Goal: Transaction & Acquisition: Purchase product/service

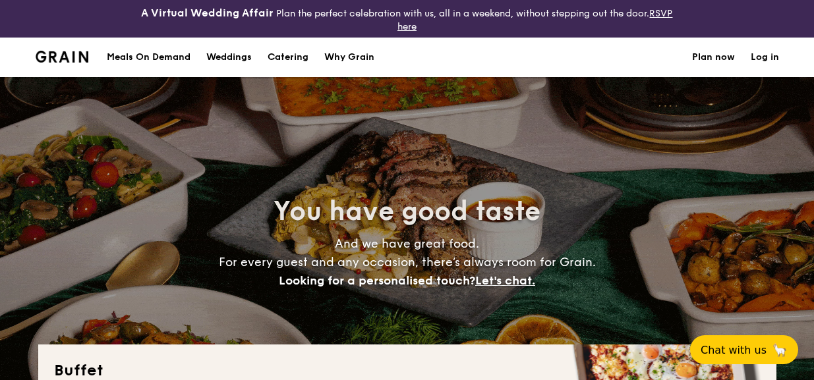
select select
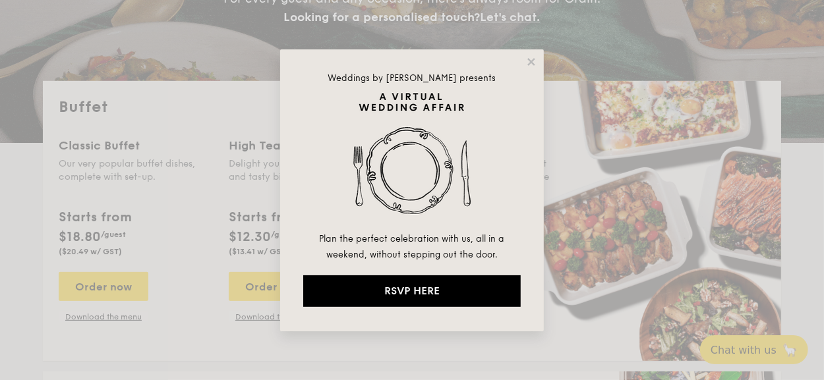
click at [534, 67] on icon at bounding box center [531, 62] width 12 height 12
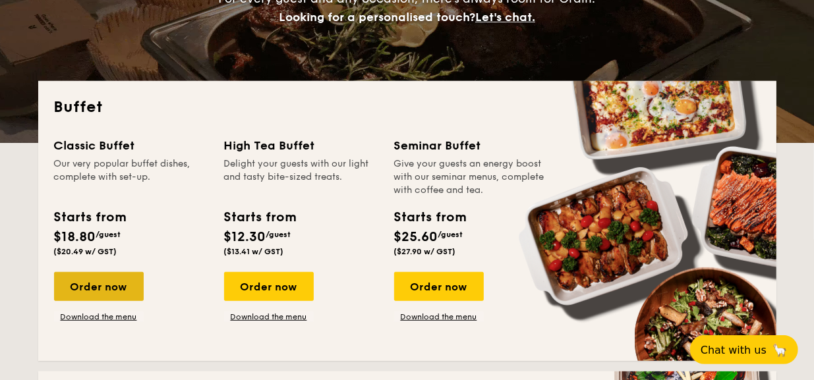
click at [103, 285] on div "Order now" at bounding box center [99, 286] width 90 height 29
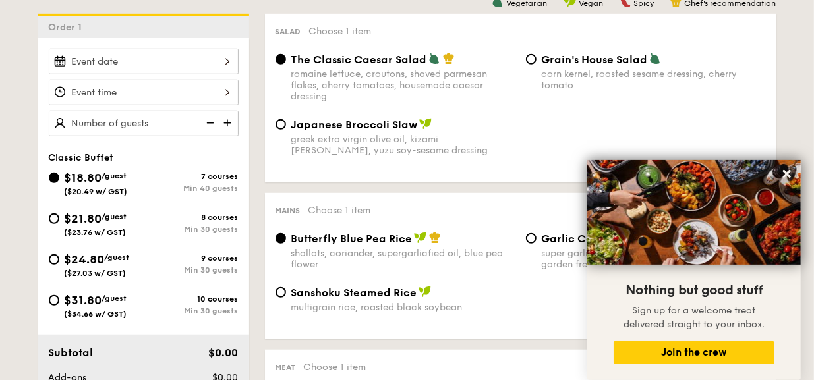
scroll to position [329, 0]
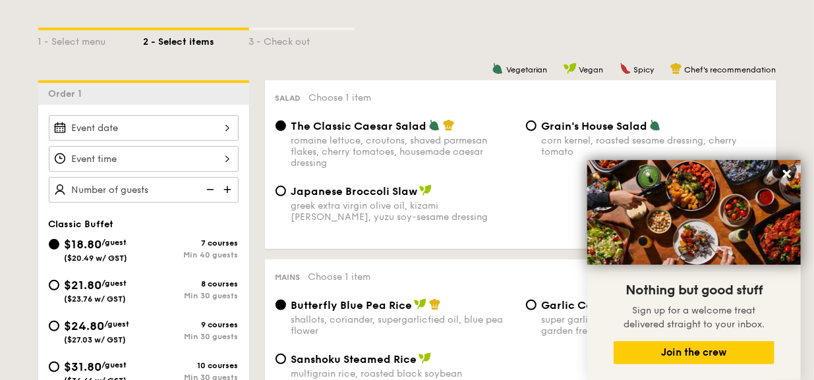
click at [225, 183] on img at bounding box center [229, 189] width 20 height 25
click at [225, 186] on img at bounding box center [229, 189] width 20 height 25
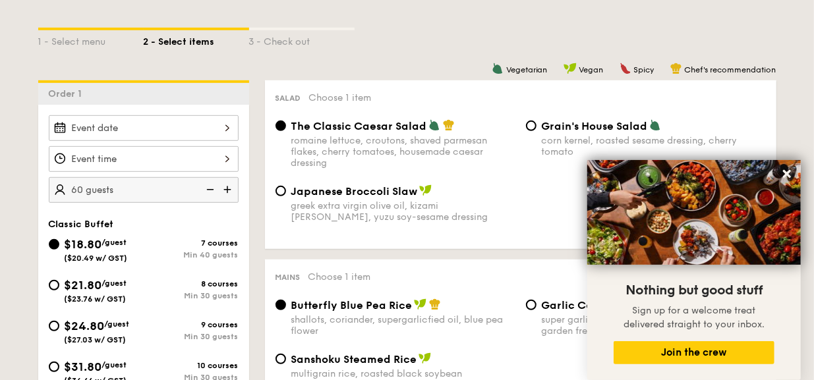
click at [225, 186] on img at bounding box center [229, 189] width 20 height 25
type input "70 guests"
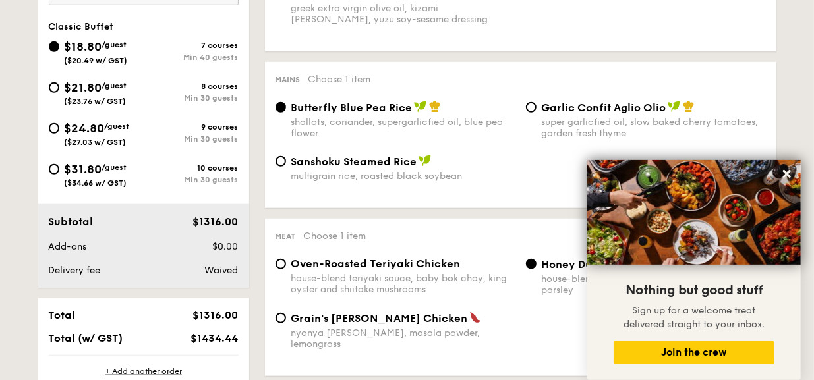
scroll to position [593, 0]
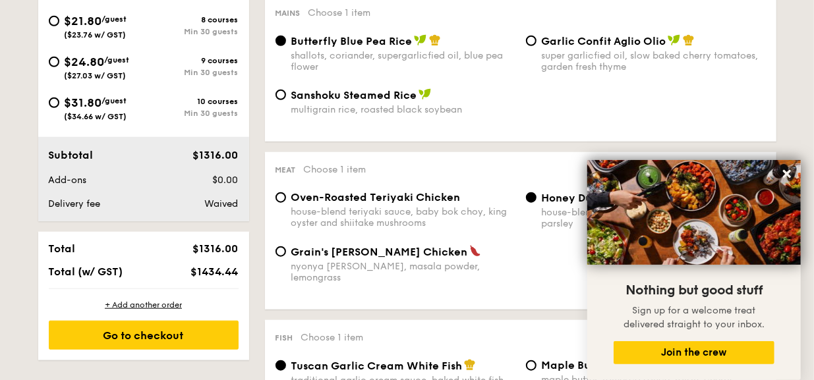
click at [538, 48] on div "Garlic Confit Aglio Olio super garlicfied oil, slow baked cherry tomatoes, gard…" at bounding box center [646, 53] width 250 height 38
click at [532, 42] on input "Garlic Confit Aglio Olio super garlicfied oil, slow baked cherry tomatoes, gard…" at bounding box center [531, 41] width 11 height 11
radio input "true"
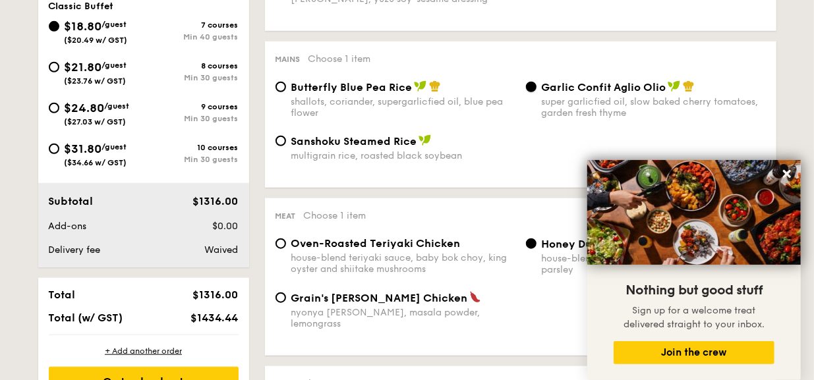
scroll to position [526, 0]
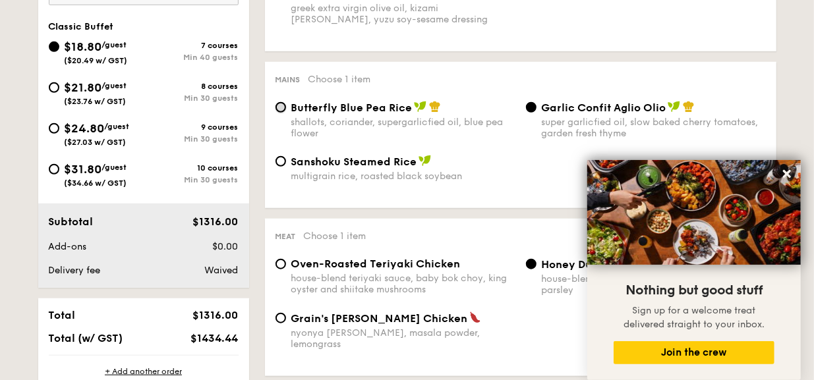
click at [283, 109] on input "Butterfly Blue Pea Rice shallots, coriander, supergarlicfied oil, blue pea flow…" at bounding box center [280, 107] width 11 height 11
radio input "true"
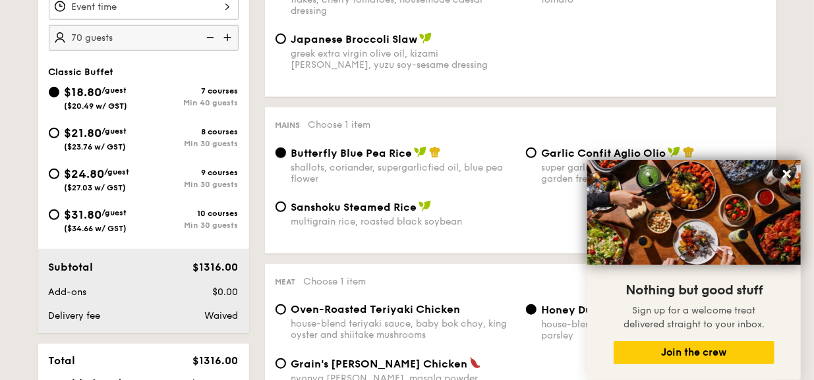
scroll to position [461, 0]
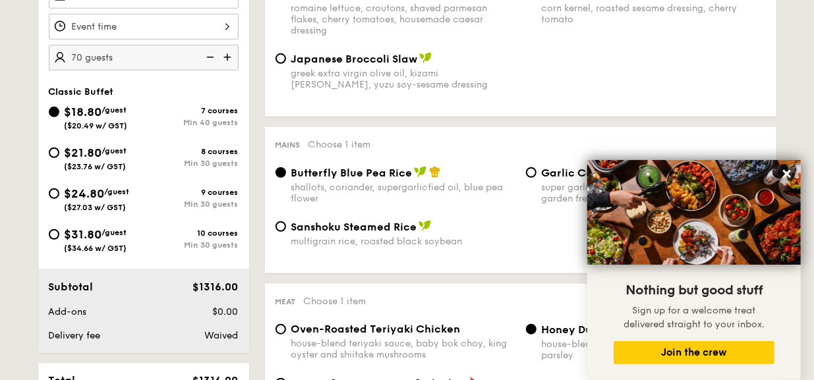
click at [418, 172] on img at bounding box center [420, 172] width 13 height 12
click at [286, 172] on input "Butterfly Blue Pea Rice shallots, coriander, supergarlicfied oil, blue pea flow…" at bounding box center [280, 172] width 11 height 11
click at [436, 172] on img at bounding box center [435, 172] width 12 height 12
click at [286, 172] on input "Butterfly Blue Pea Rice shallots, coriander, supergarlicfied oil, blue pea flow…" at bounding box center [280, 172] width 11 height 11
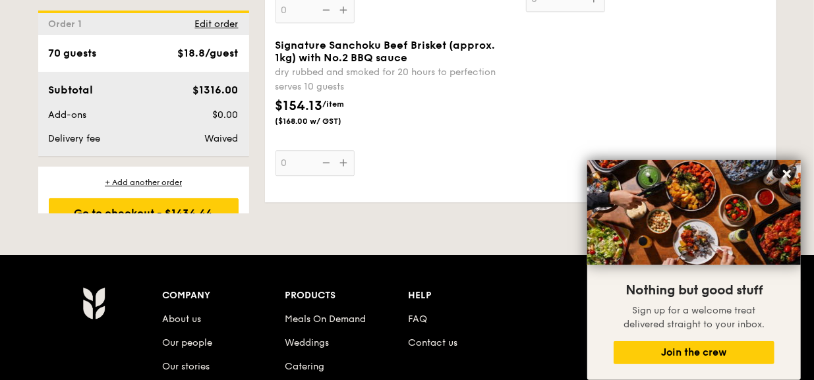
scroll to position [1647, 0]
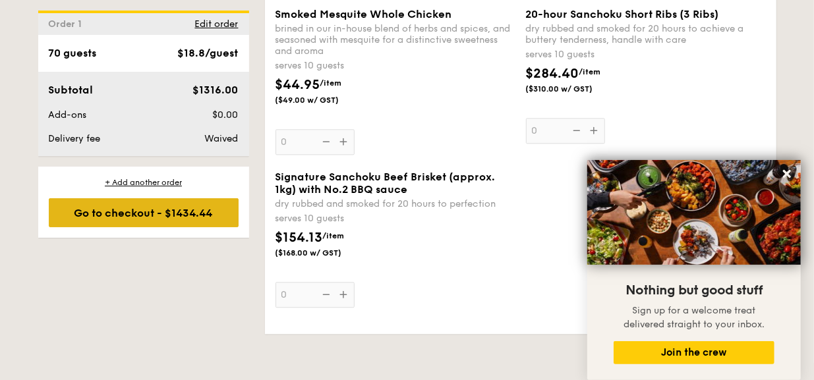
click at [171, 210] on div "Go to checkout - $1434.44" at bounding box center [144, 212] width 190 height 29
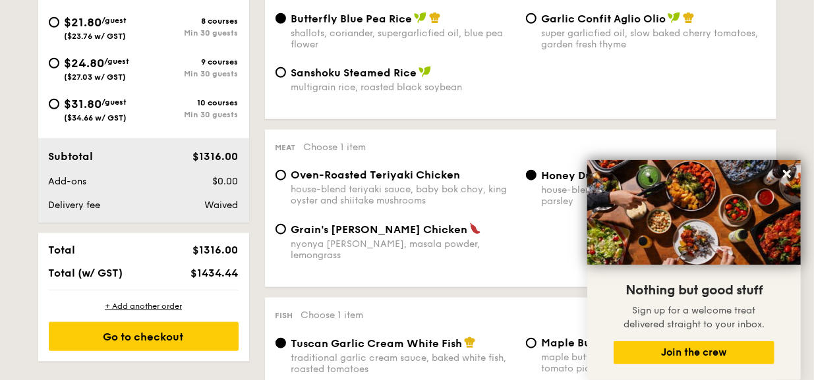
scroll to position [389, 0]
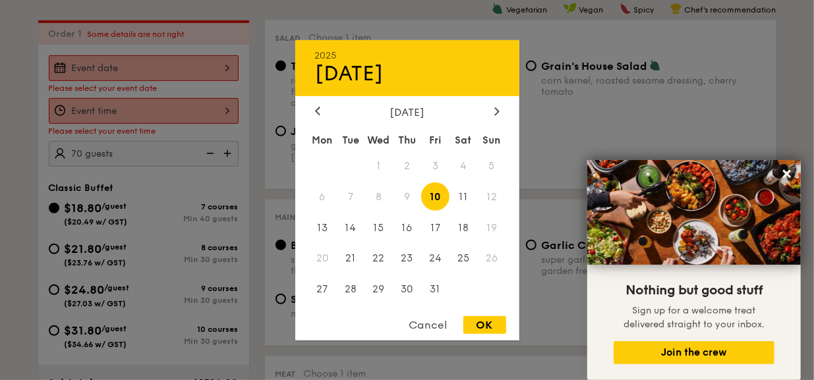
click at [152, 74] on div "2025 Oct [DATE] Tue Wed Thu Fri Sat Sun 1 2 3 4 5 6 7 8 9 10 11 12 13 14 15 16 …" at bounding box center [144, 68] width 190 height 26
click at [493, 111] on div at bounding box center [497, 111] width 12 height 13
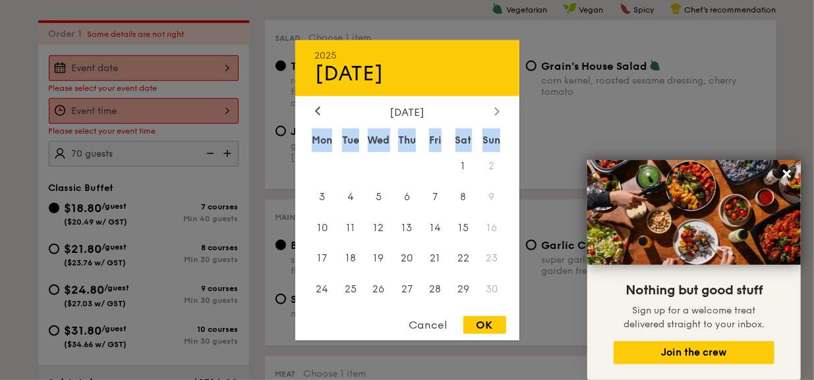
click at [493, 111] on div at bounding box center [497, 111] width 12 height 13
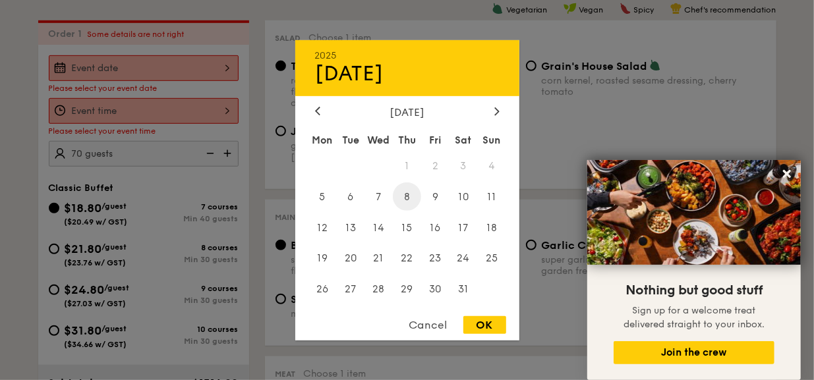
click at [409, 196] on span "8" at bounding box center [407, 197] width 28 height 28
click at [485, 325] on div "OK" at bounding box center [484, 325] width 43 height 18
type input "[DATE]"
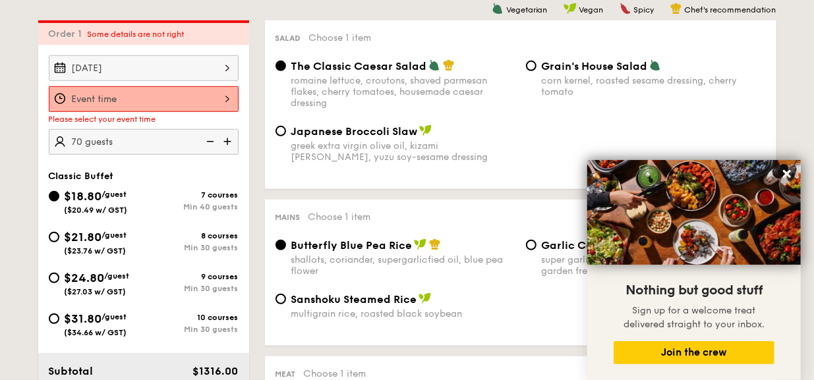
click at [145, 96] on div at bounding box center [144, 99] width 190 height 26
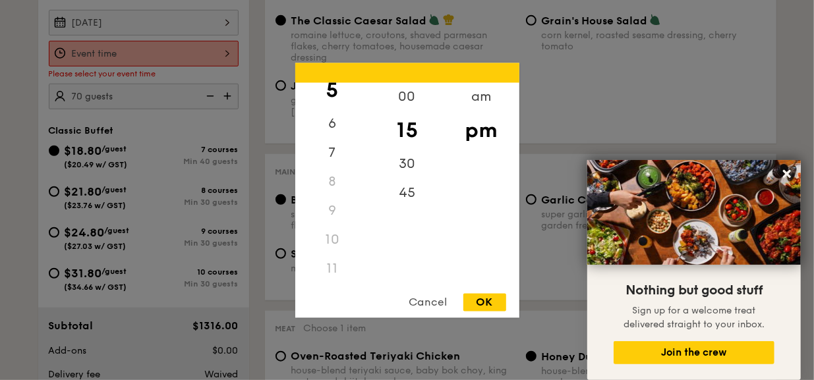
scroll to position [455, 0]
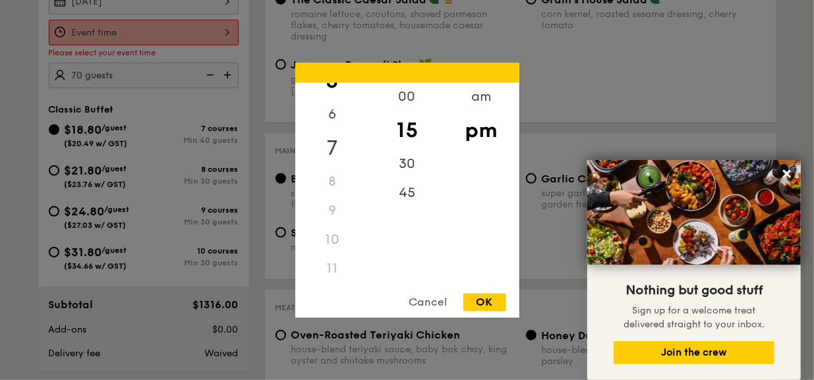
click at [334, 148] on div "7" at bounding box center [332, 148] width 74 height 38
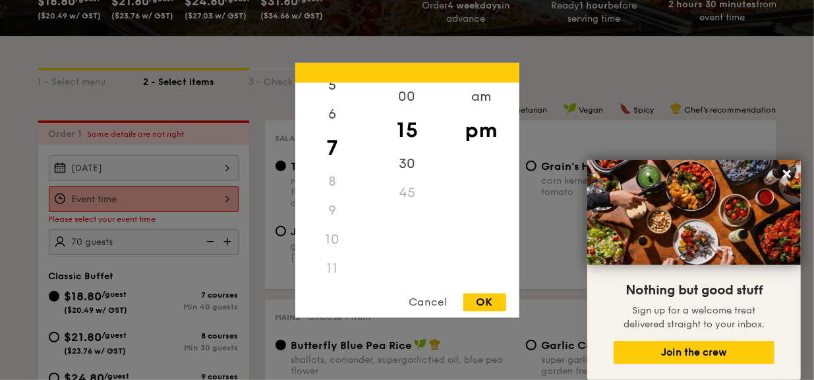
scroll to position [258, 0]
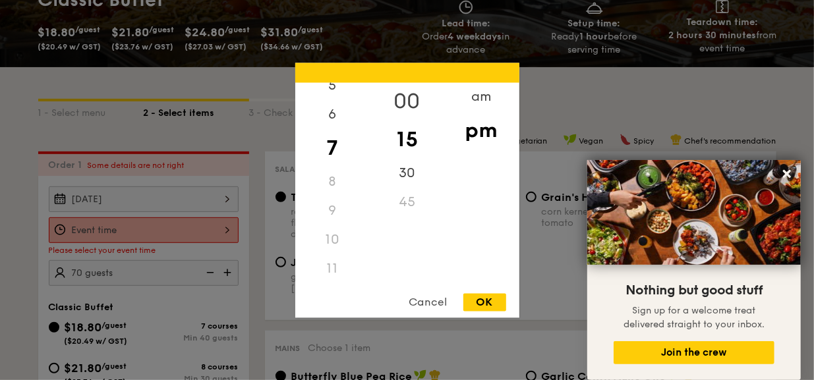
click at [409, 97] on div "00" at bounding box center [407, 101] width 74 height 38
drag, startPoint x: 407, startPoint y: 101, endPoint x: 407, endPoint y: 121, distance: 19.1
click at [407, 121] on div "00 15 30 45" at bounding box center [407, 182] width 74 height 201
click at [415, 103] on div "00" at bounding box center [407, 101] width 74 height 38
click at [475, 129] on div "pm" at bounding box center [481, 130] width 74 height 38
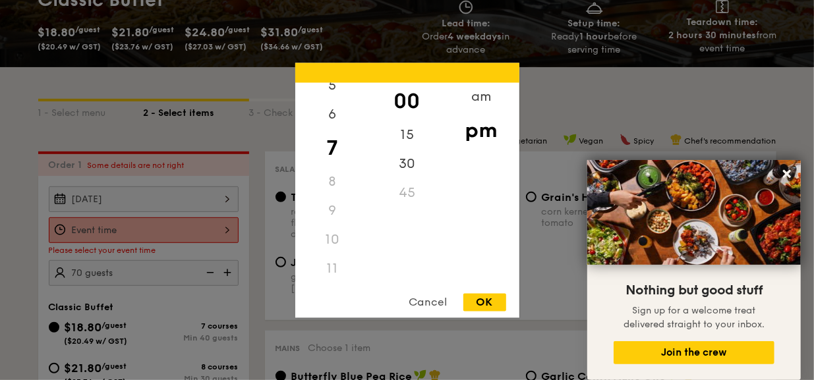
click at [485, 304] on div "OK" at bounding box center [484, 302] width 43 height 18
type input "7:00PM"
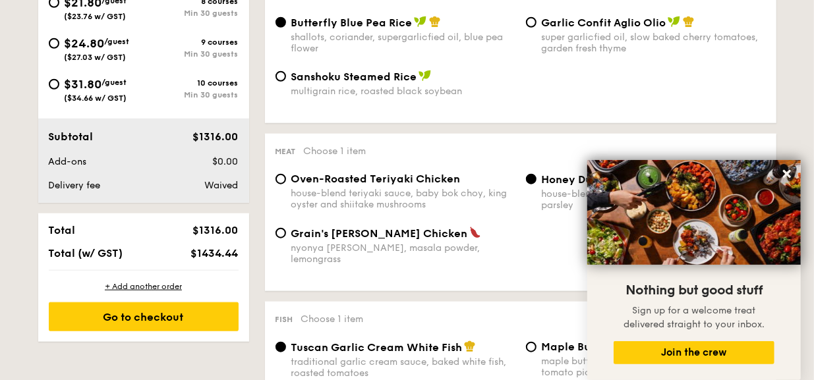
scroll to position [653, 0]
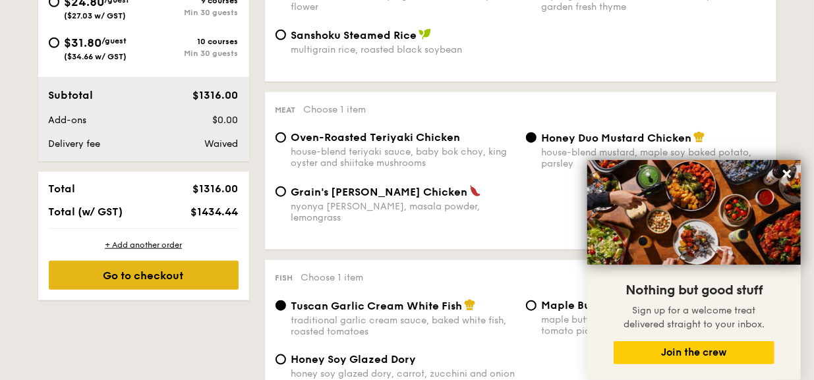
click at [192, 270] on div "Go to checkout" at bounding box center [144, 275] width 190 height 29
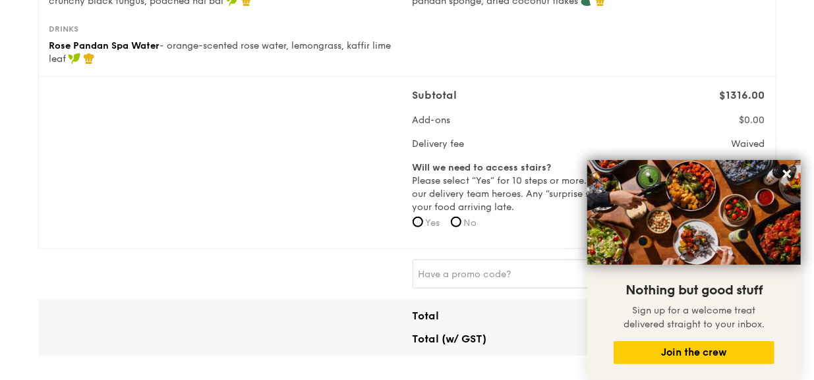
scroll to position [461, 0]
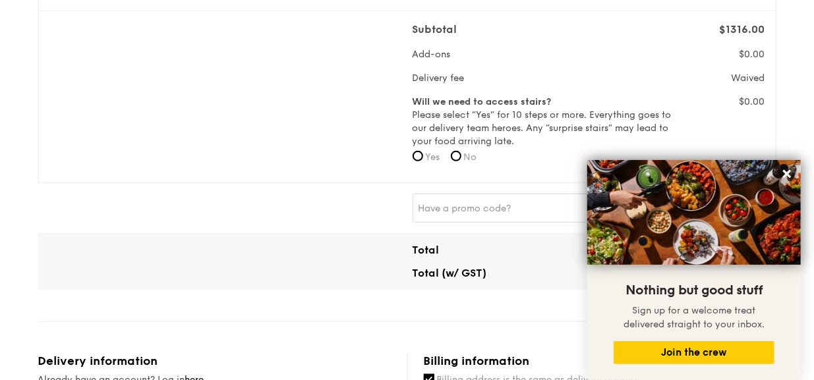
click at [424, 152] on label "Yes" at bounding box center [426, 157] width 28 height 13
click at [423, 152] on input "Yes" at bounding box center [417, 156] width 11 height 11
radio input "true"
click at [454, 154] on input "No" at bounding box center [456, 156] width 11 height 11
radio input "true"
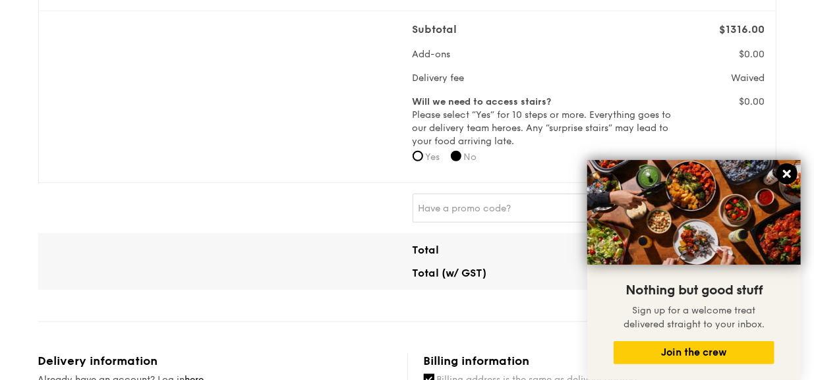
click at [787, 173] on icon at bounding box center [787, 174] width 8 height 8
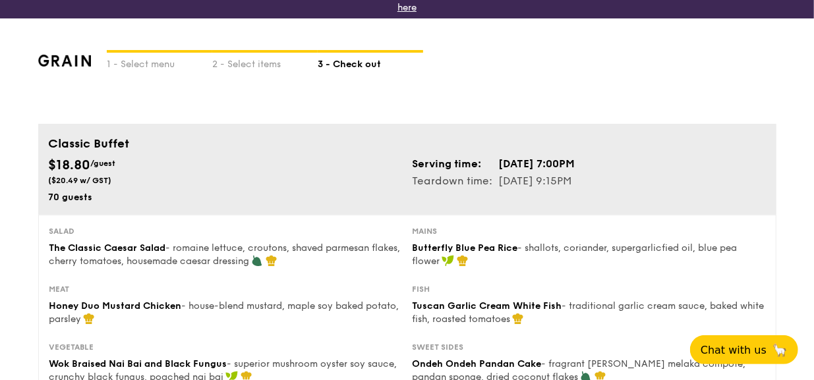
scroll to position [0, 0]
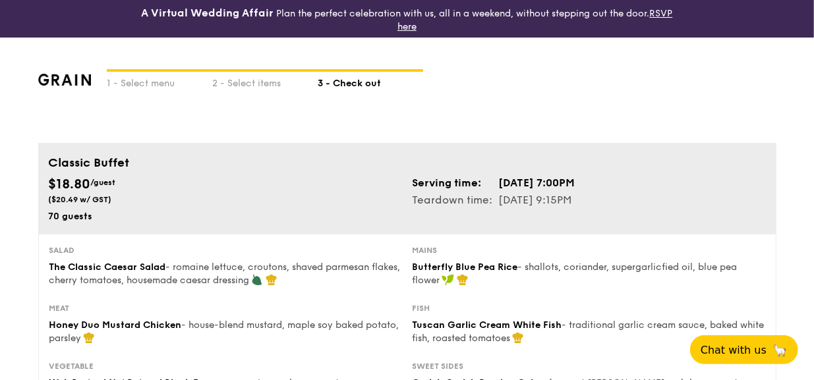
select select
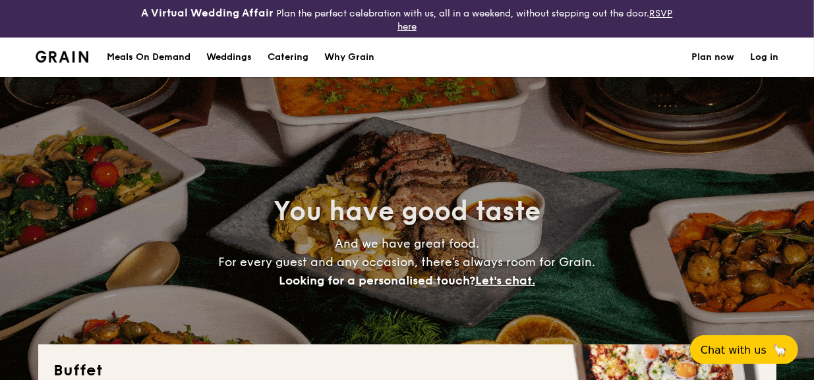
scroll to position [301, 0]
